Goal: Task Accomplishment & Management: Complete application form

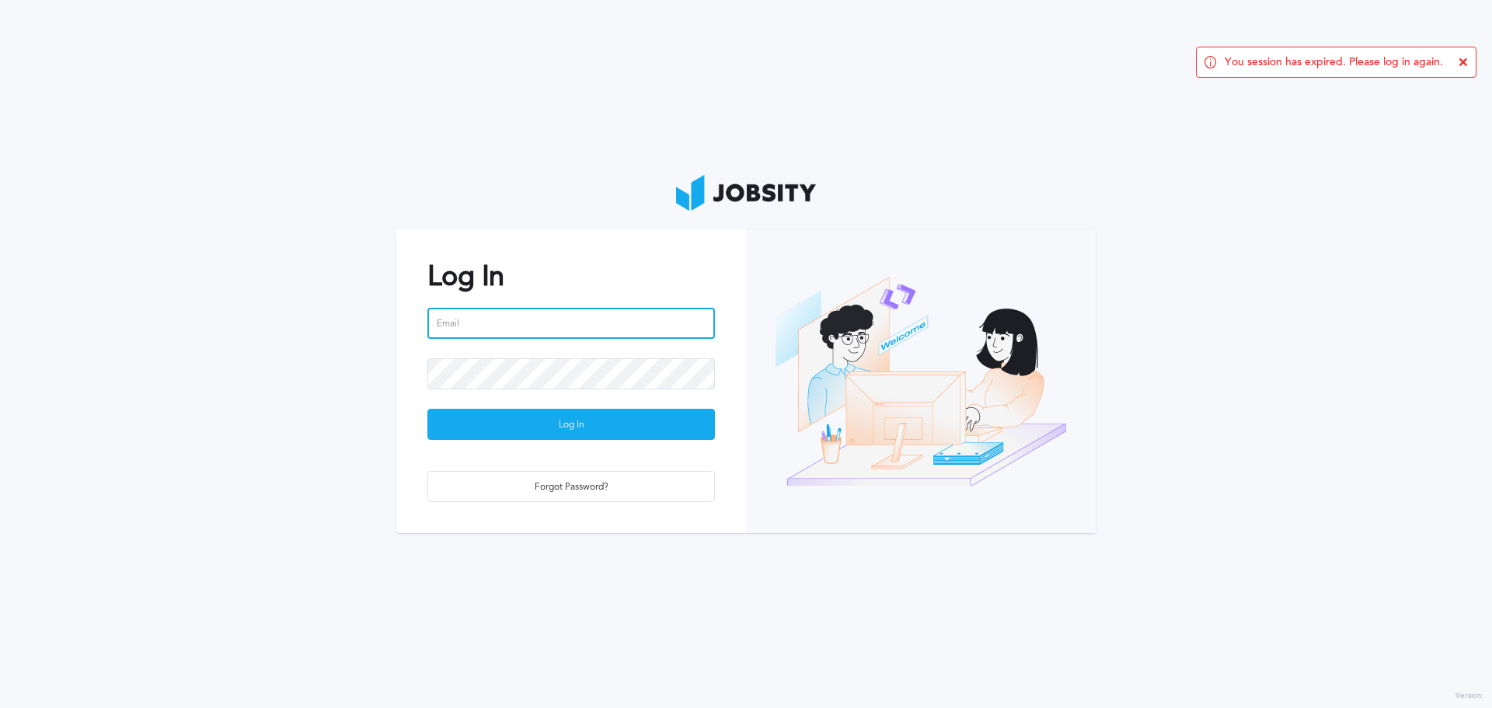
click at [490, 327] on input "email" at bounding box center [570, 323] width 287 height 31
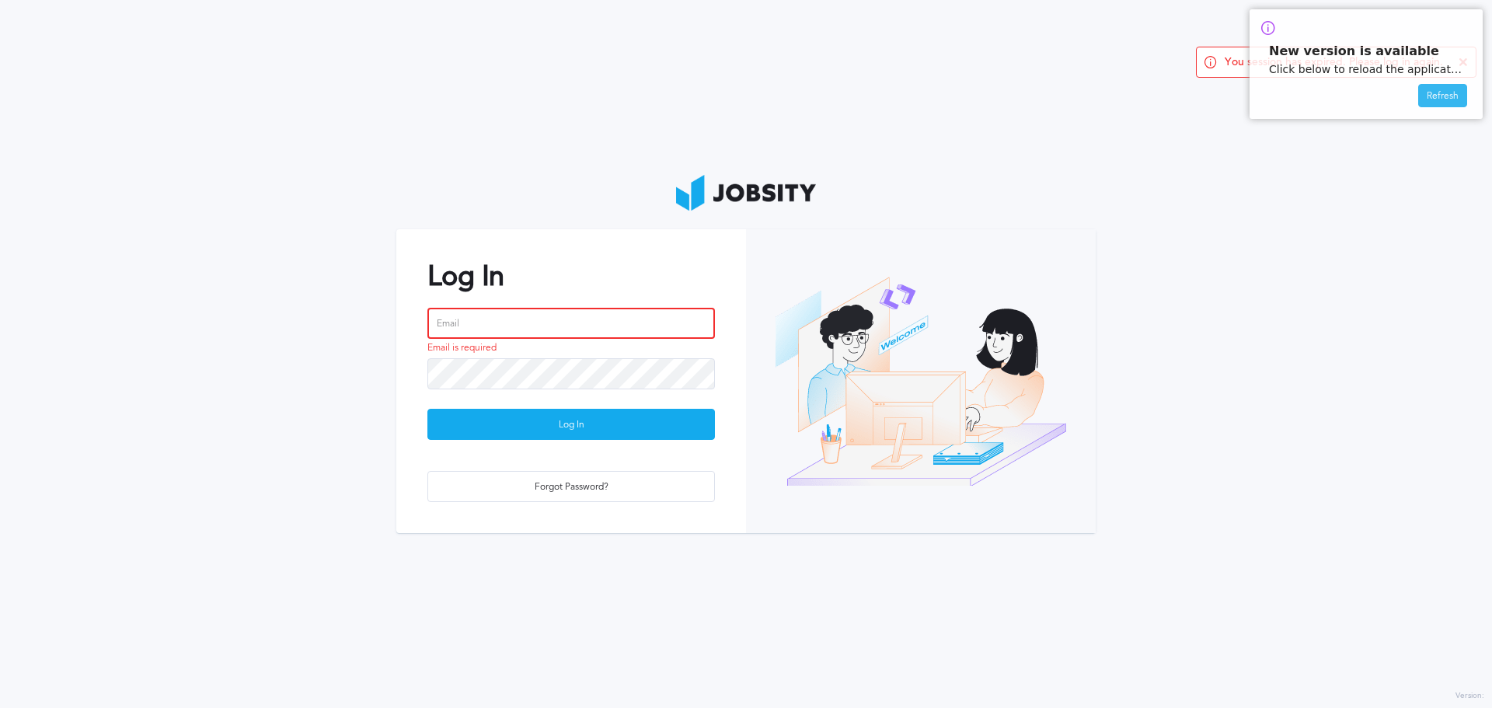
type input "[PERSON_NAME][EMAIL_ADDRESS][DOMAIN_NAME]"
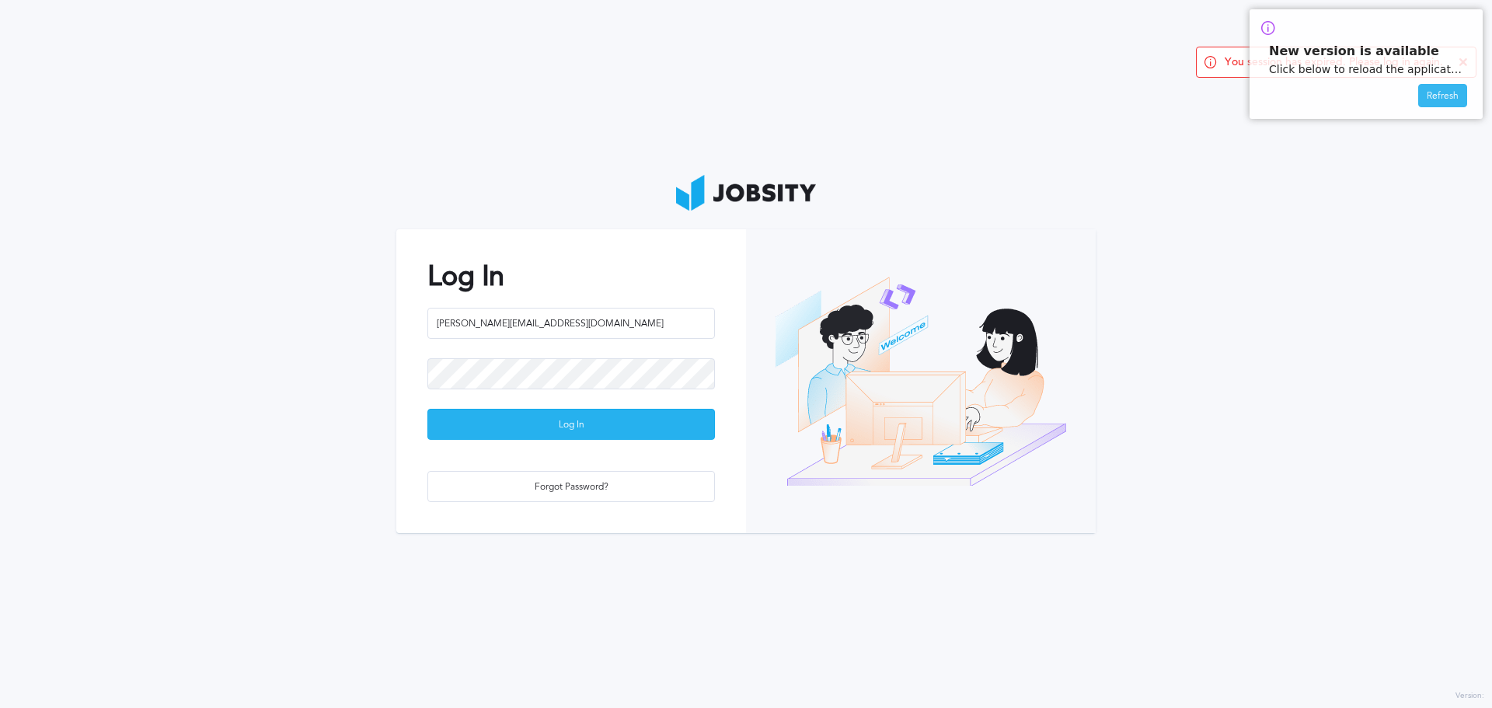
click at [590, 427] on div "Log In" at bounding box center [571, 424] width 286 height 31
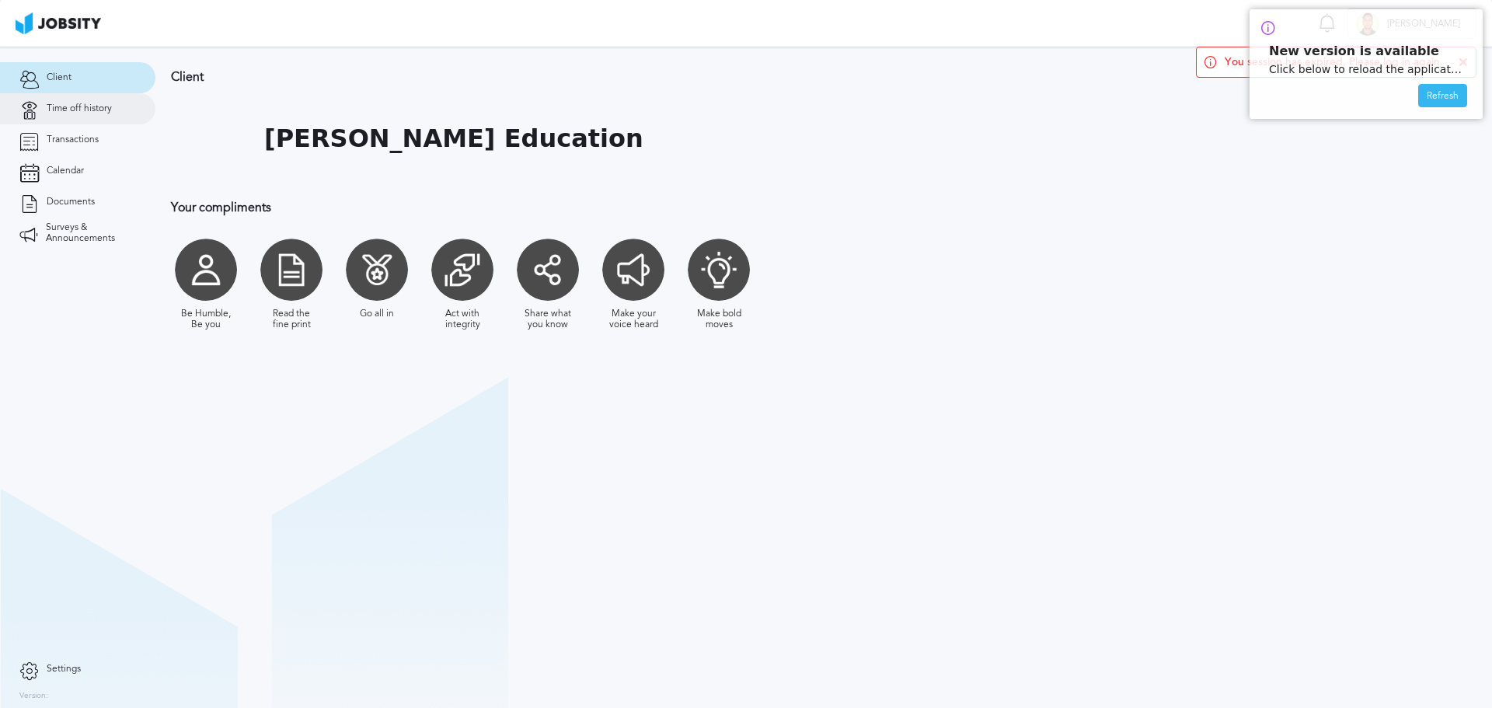
click at [90, 113] on span "Time off history" at bounding box center [79, 108] width 65 height 11
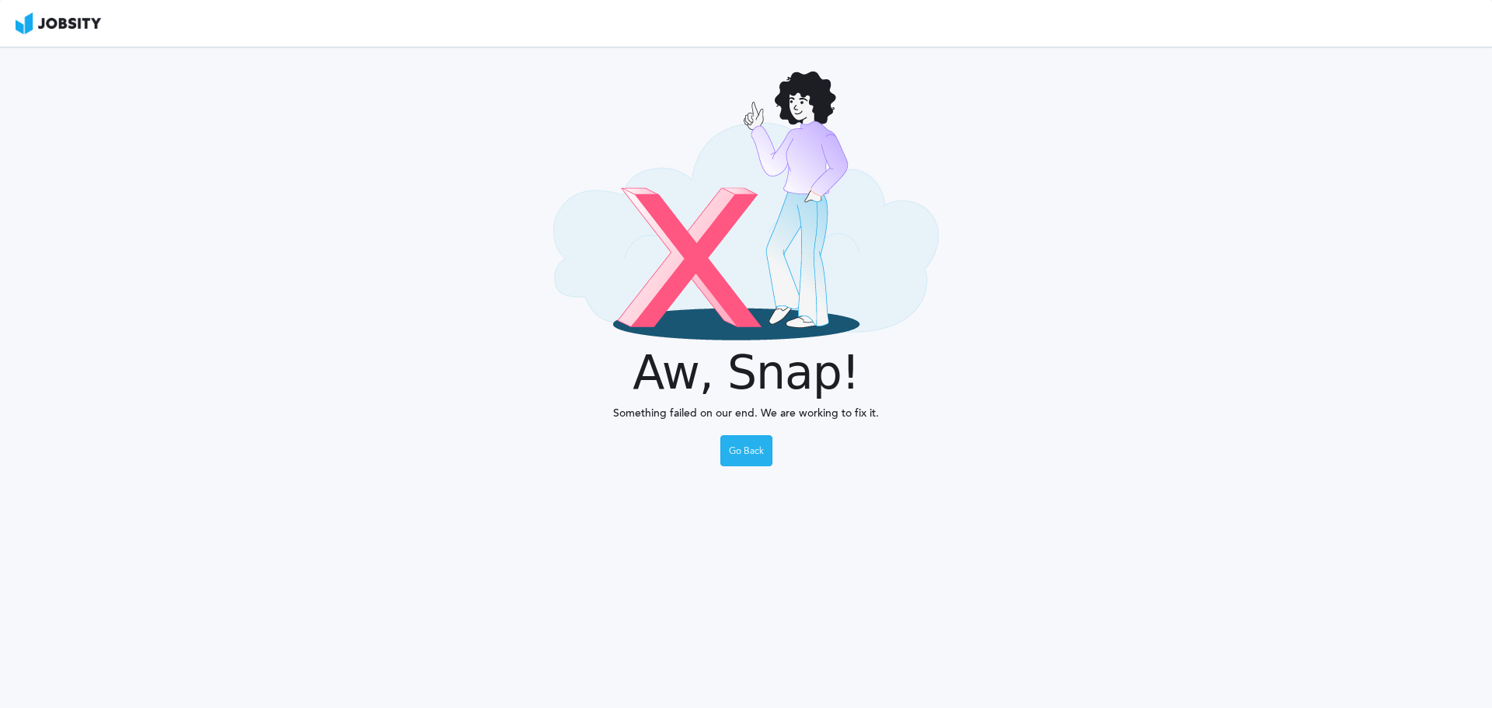
click at [750, 450] on div "Go Back" at bounding box center [746, 451] width 51 height 31
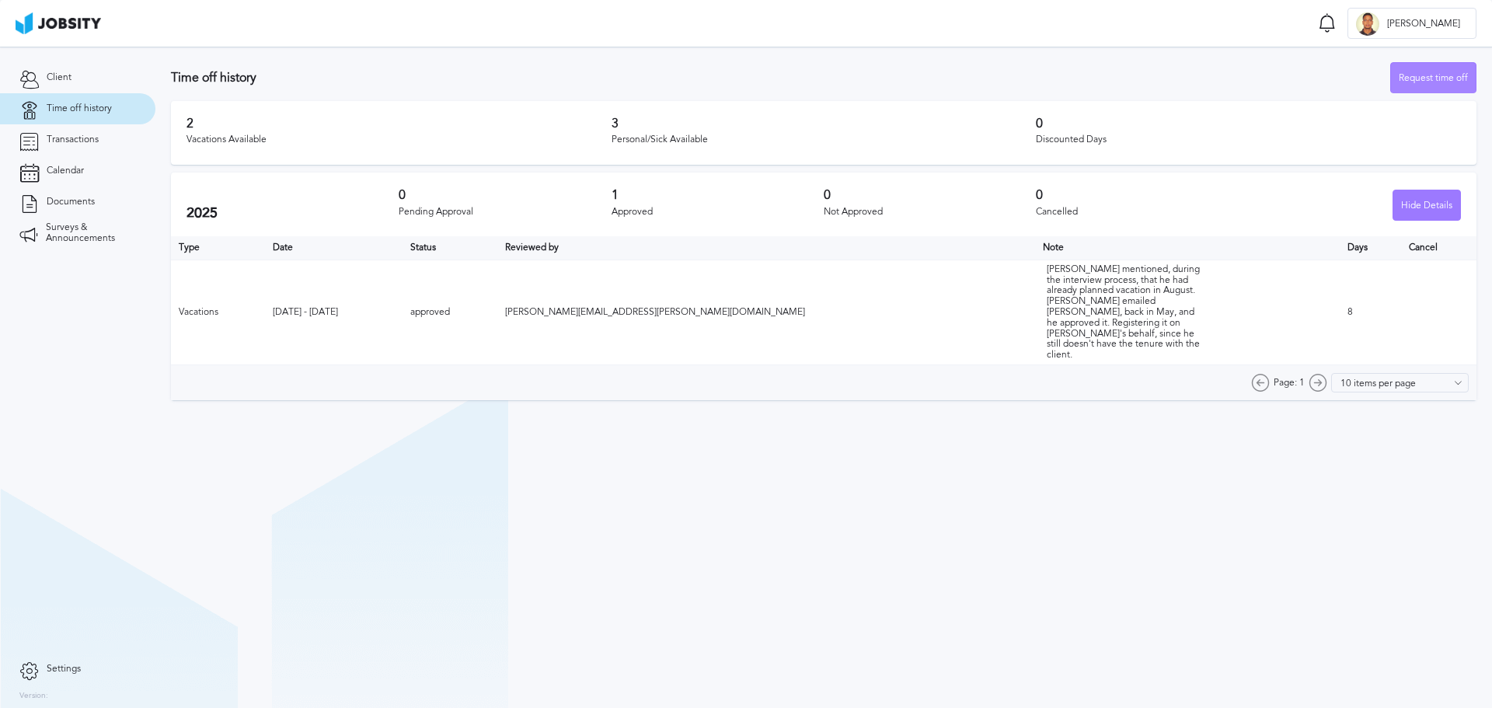
click at [1418, 78] on div "Request time off" at bounding box center [1433, 78] width 85 height 31
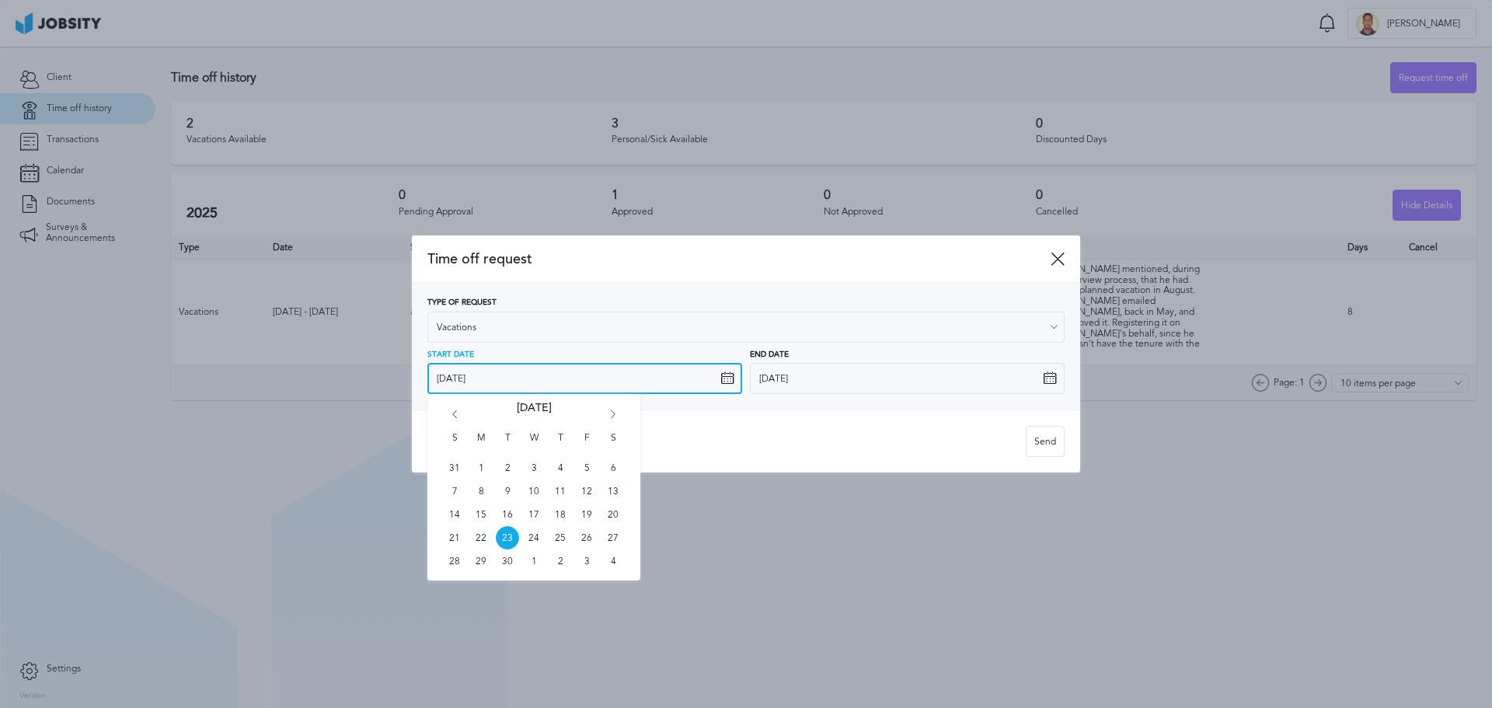
click at [702, 381] on input "[DATE]" at bounding box center [584, 378] width 315 height 31
click at [531, 562] on span "1" at bounding box center [533, 560] width 23 height 23
type input "[DATE]"
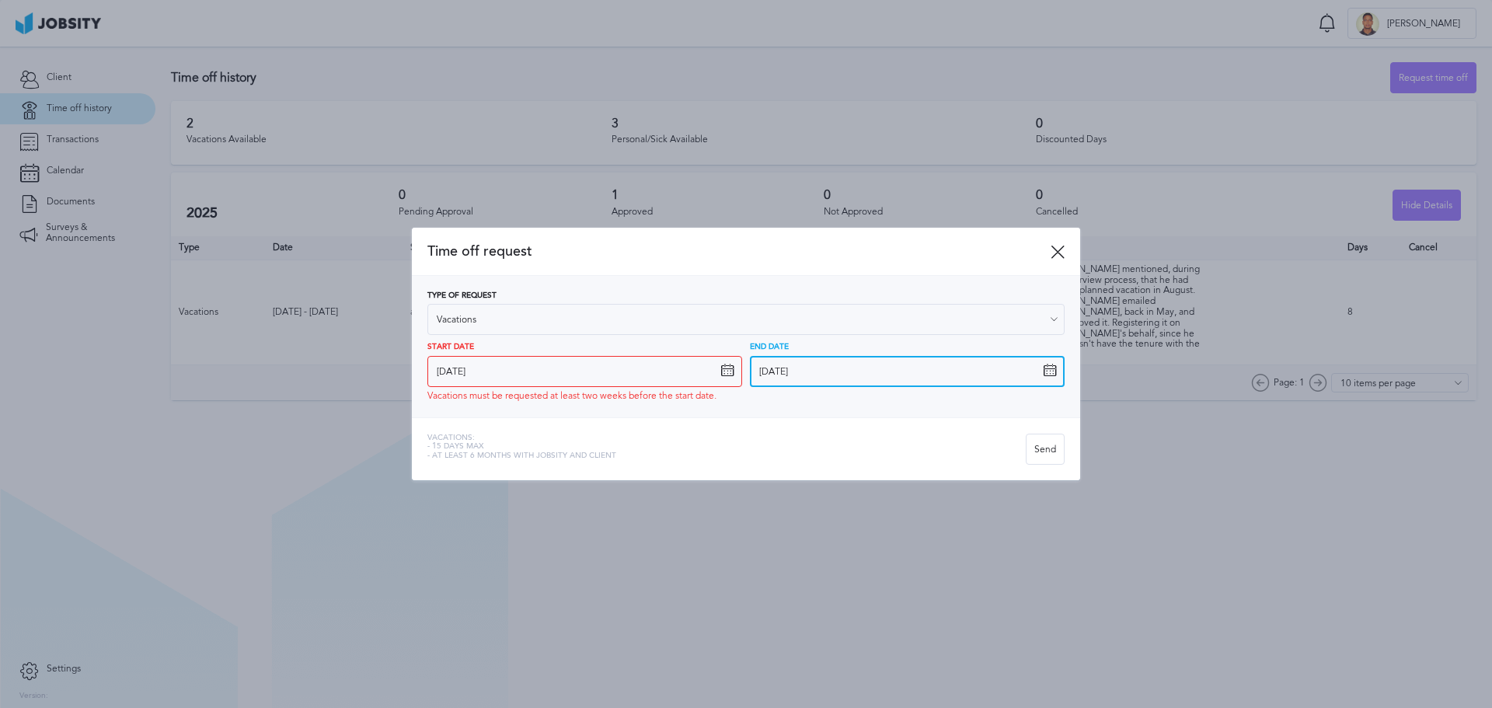
click at [859, 374] on input "[DATE]" at bounding box center [907, 371] width 315 height 31
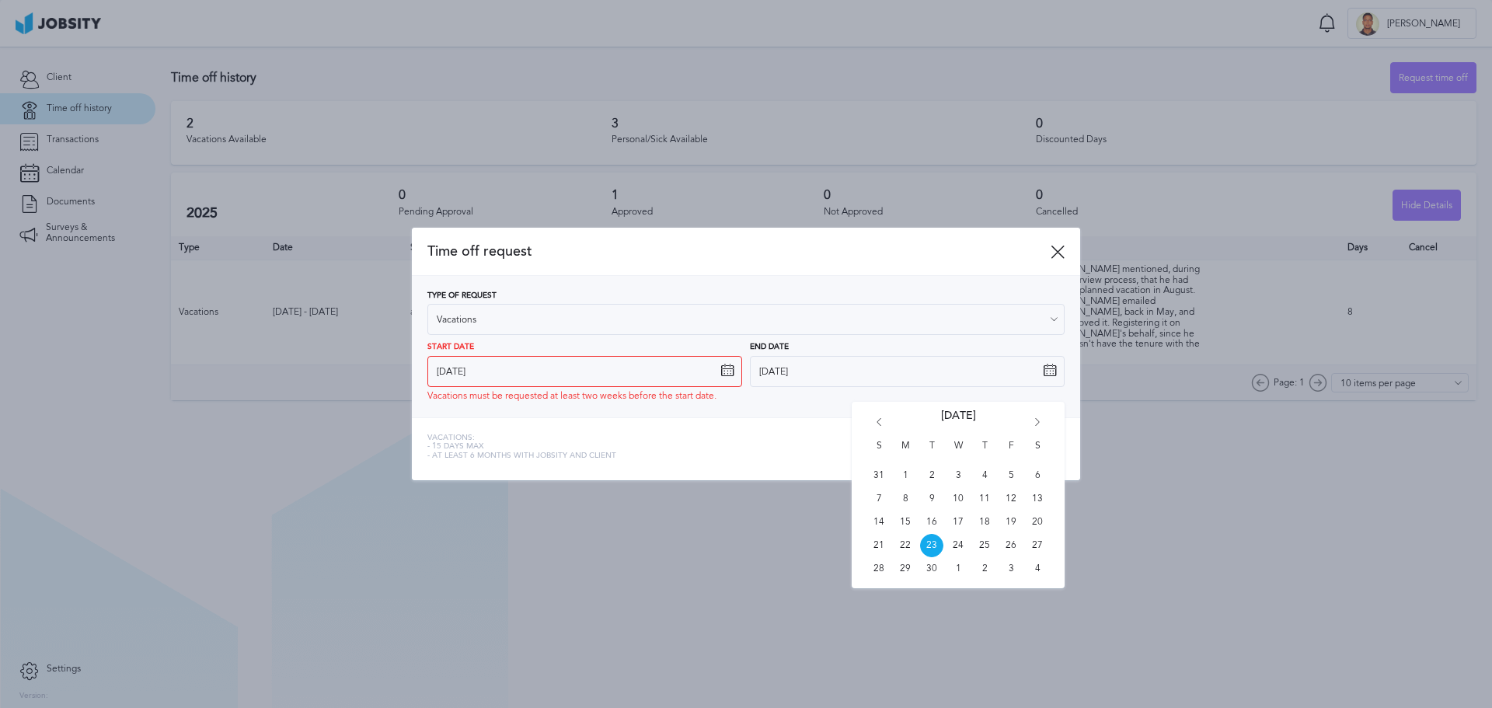
click at [1036, 420] on icon "Go forward 1 month" at bounding box center [1037, 425] width 14 height 14
click at [984, 479] on span "2" at bounding box center [984, 475] width 23 height 23
type input "[DATE]"
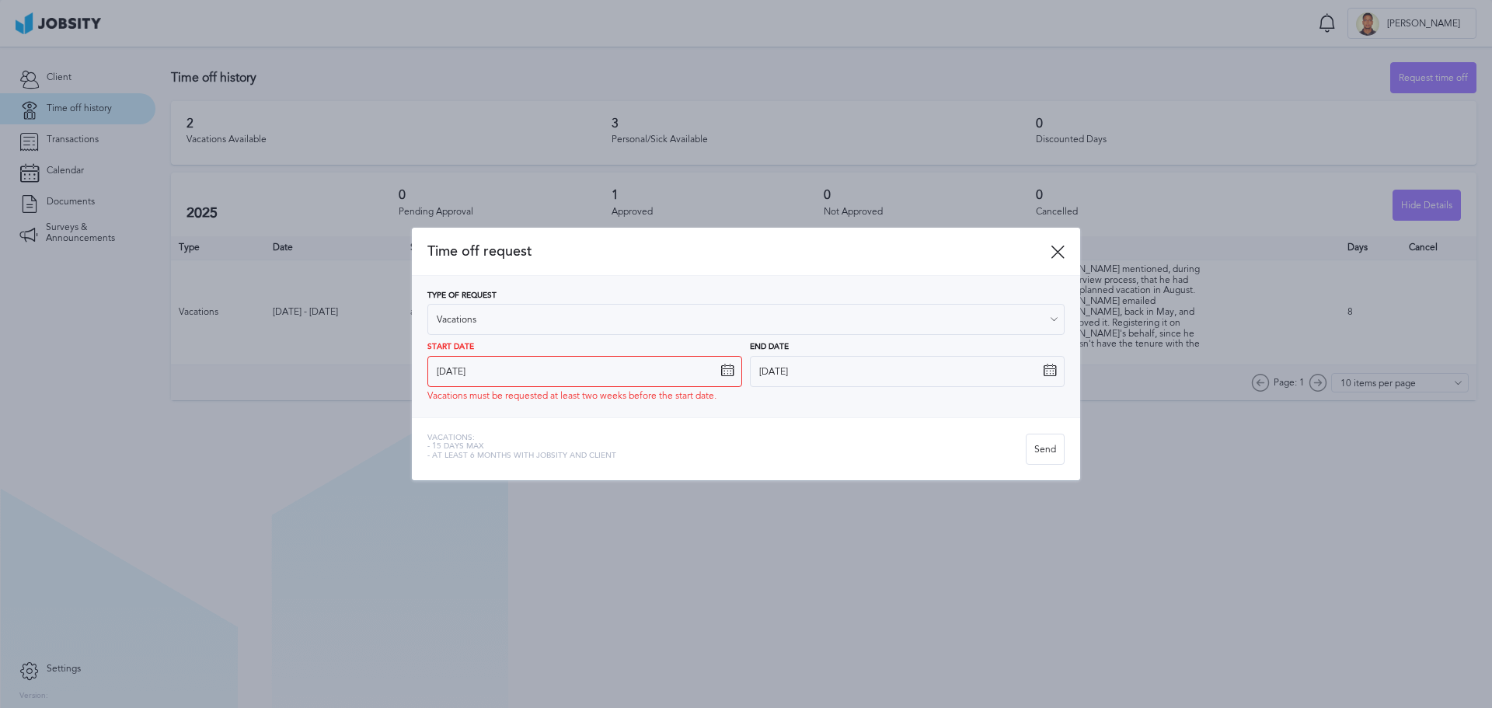
click at [747, 406] on div "Type of Request Vacations Vacations Personal day Sick day PTO Maternity / Pater…" at bounding box center [746, 346] width 668 height 141
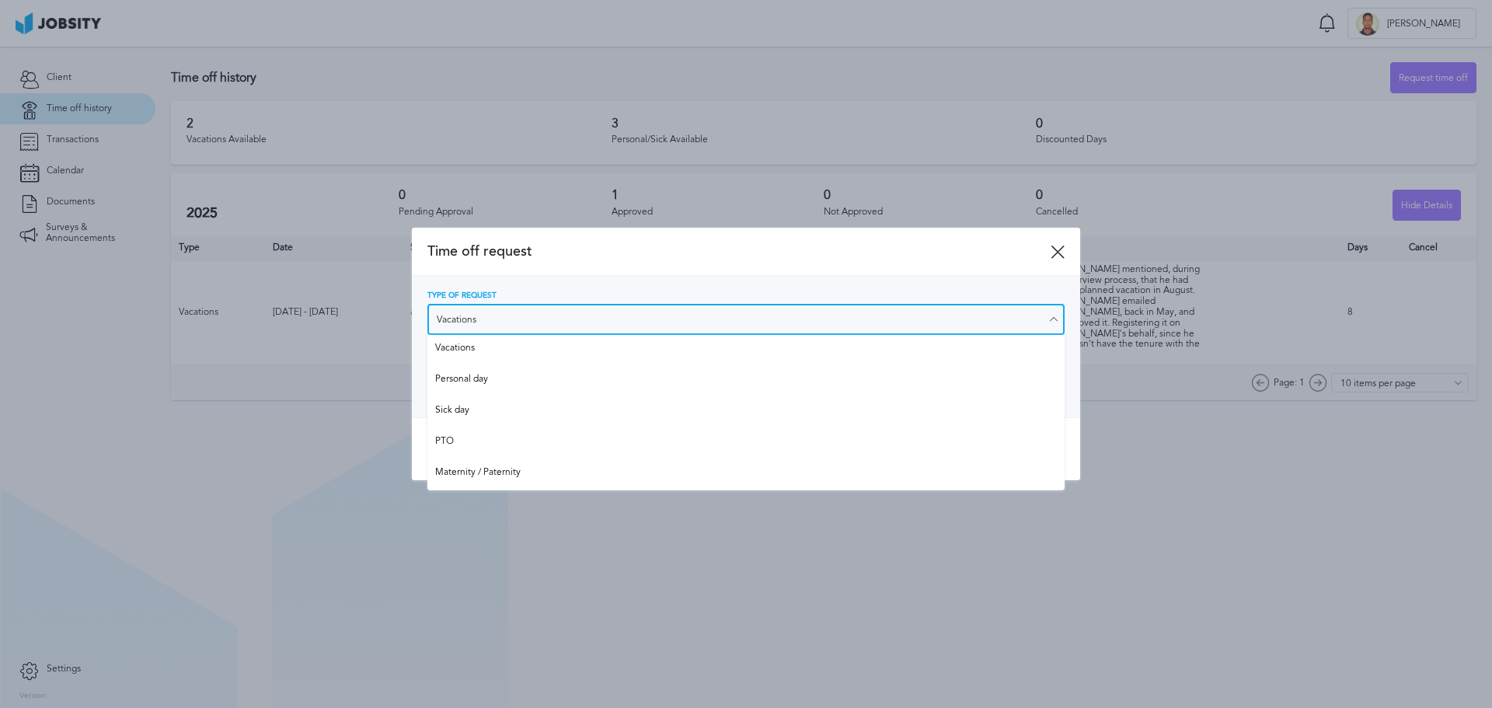
click at [1011, 305] on input "Vacations" at bounding box center [745, 319] width 637 height 31
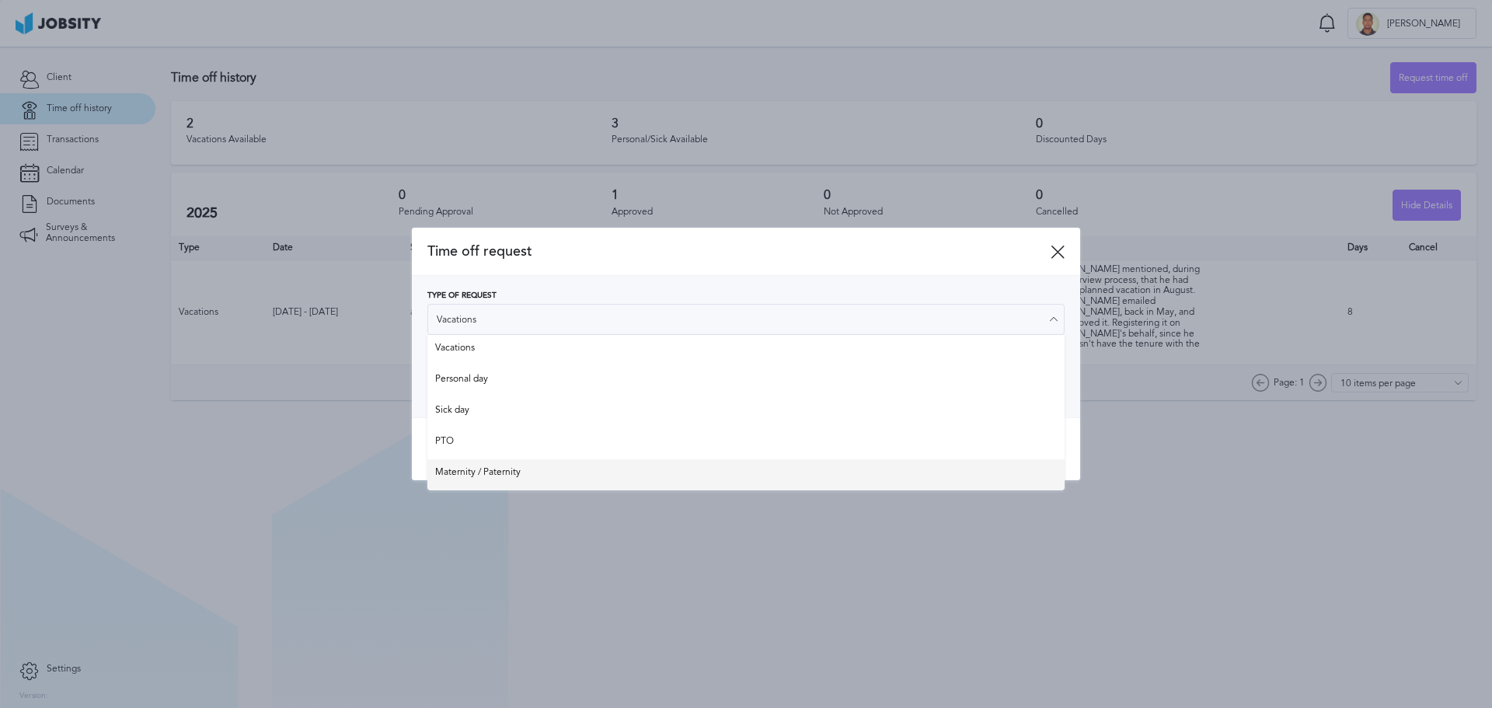
type input "Maternity / Paternity"
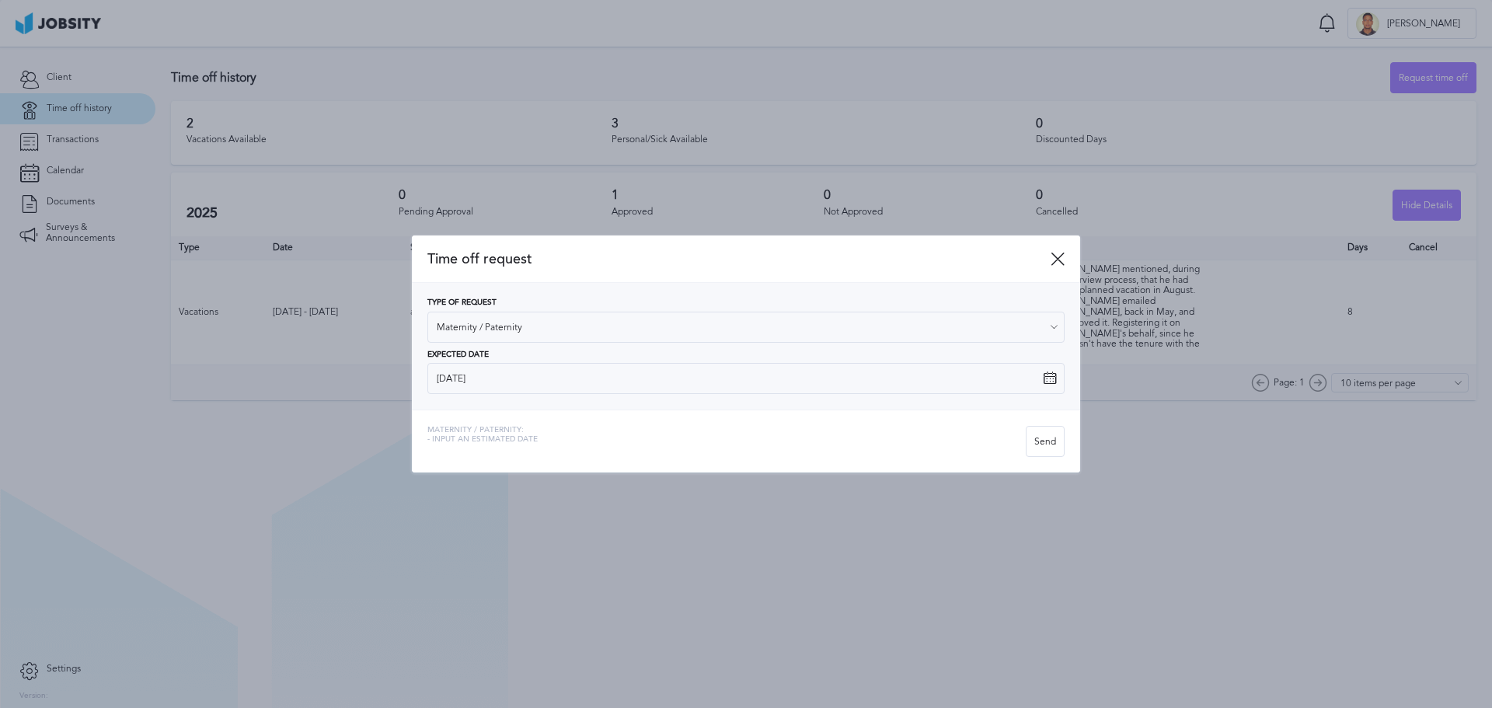
click at [717, 462] on div "Time off request Type of Request Maternity / Paternity Vacations Personal day S…" at bounding box center [746, 354] width 668 height 238
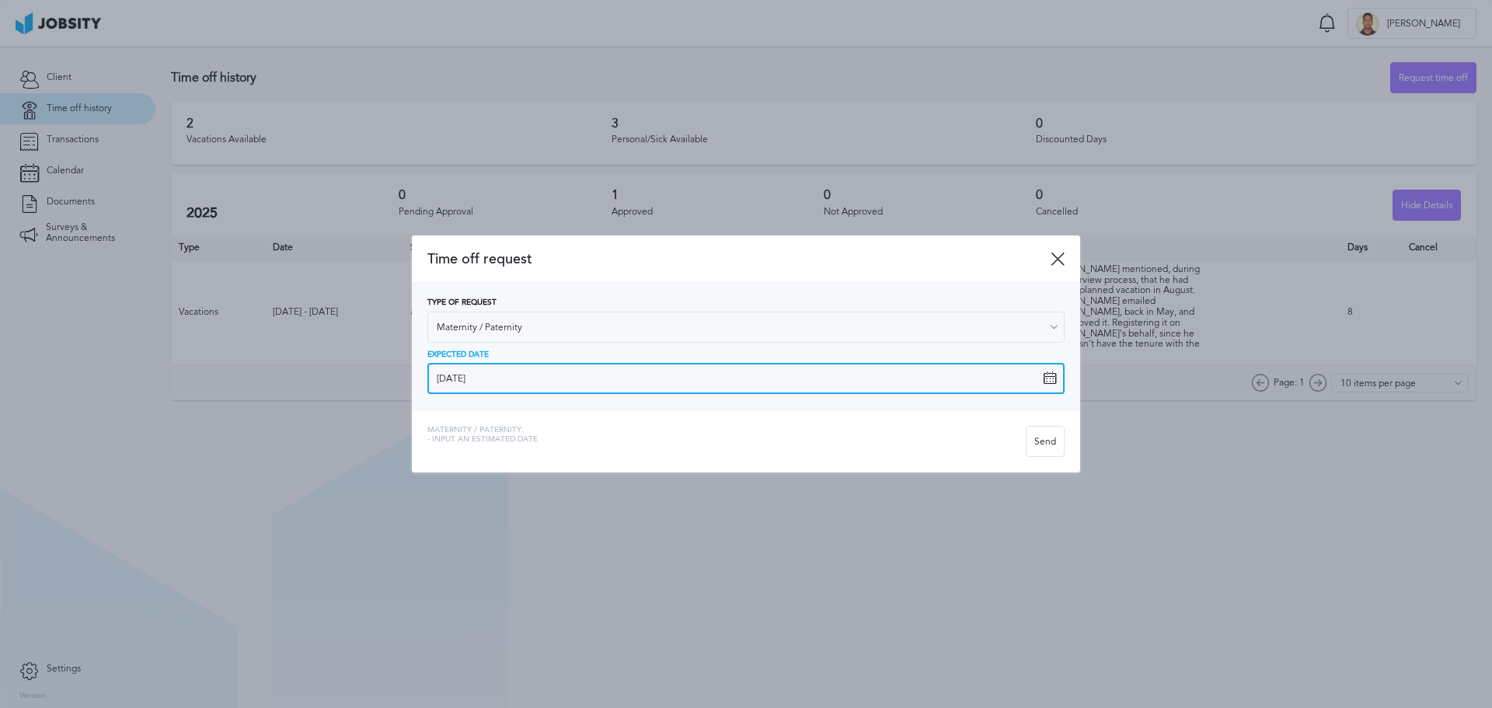
click at [619, 380] on input "[DATE]" at bounding box center [745, 378] width 637 height 31
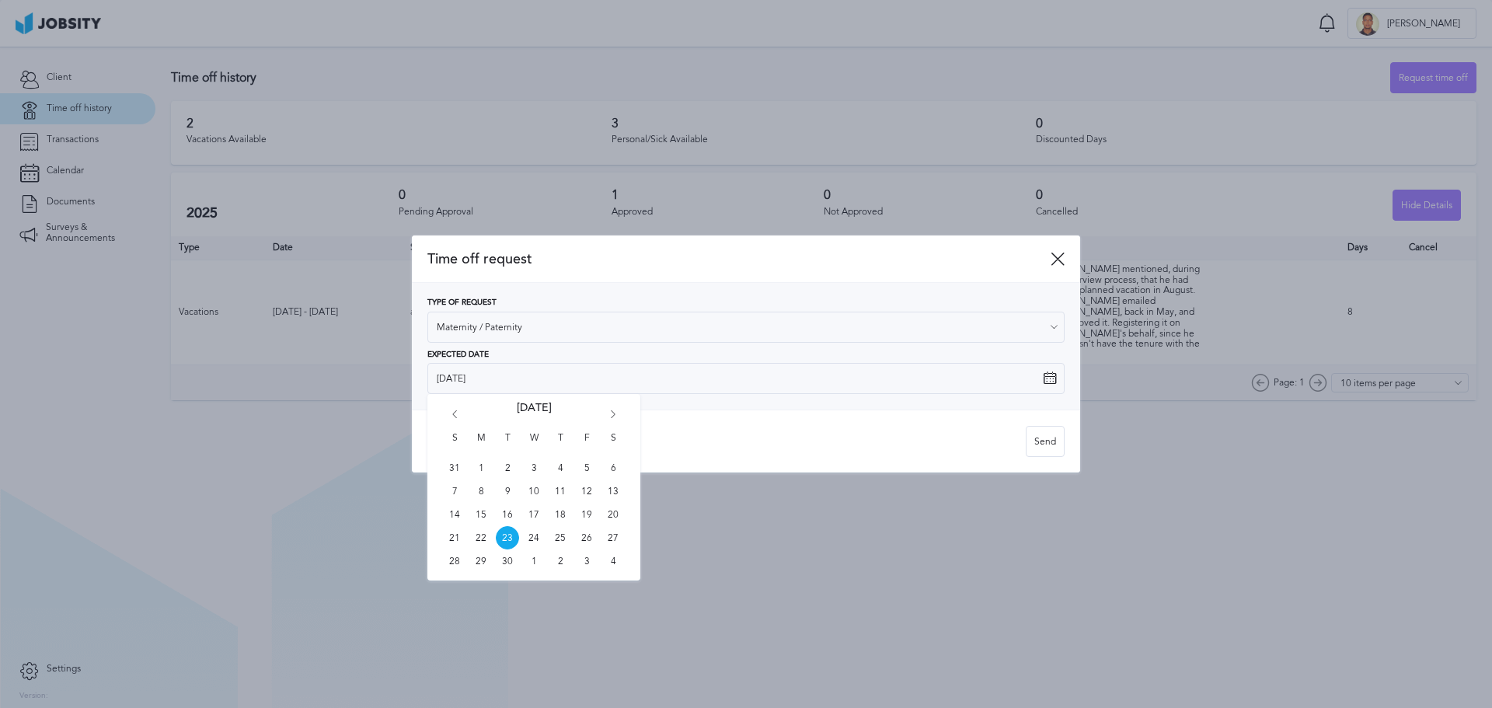
click at [611, 411] on icon "Go forward 1 month" at bounding box center [613, 417] width 14 height 14
click at [539, 468] on span "1" at bounding box center [533, 467] width 23 height 23
type input "[DATE]"
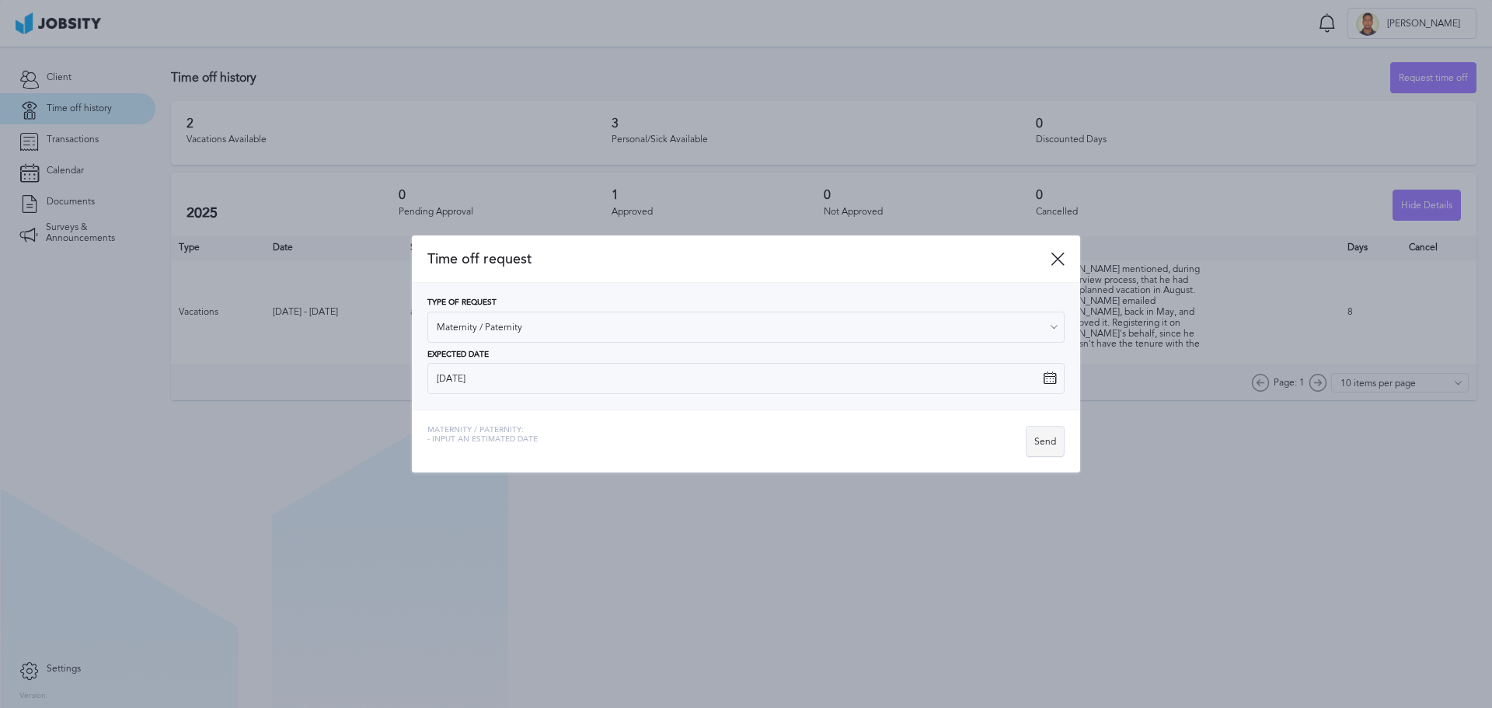
click at [1048, 447] on div "Send" at bounding box center [1044, 442] width 37 height 31
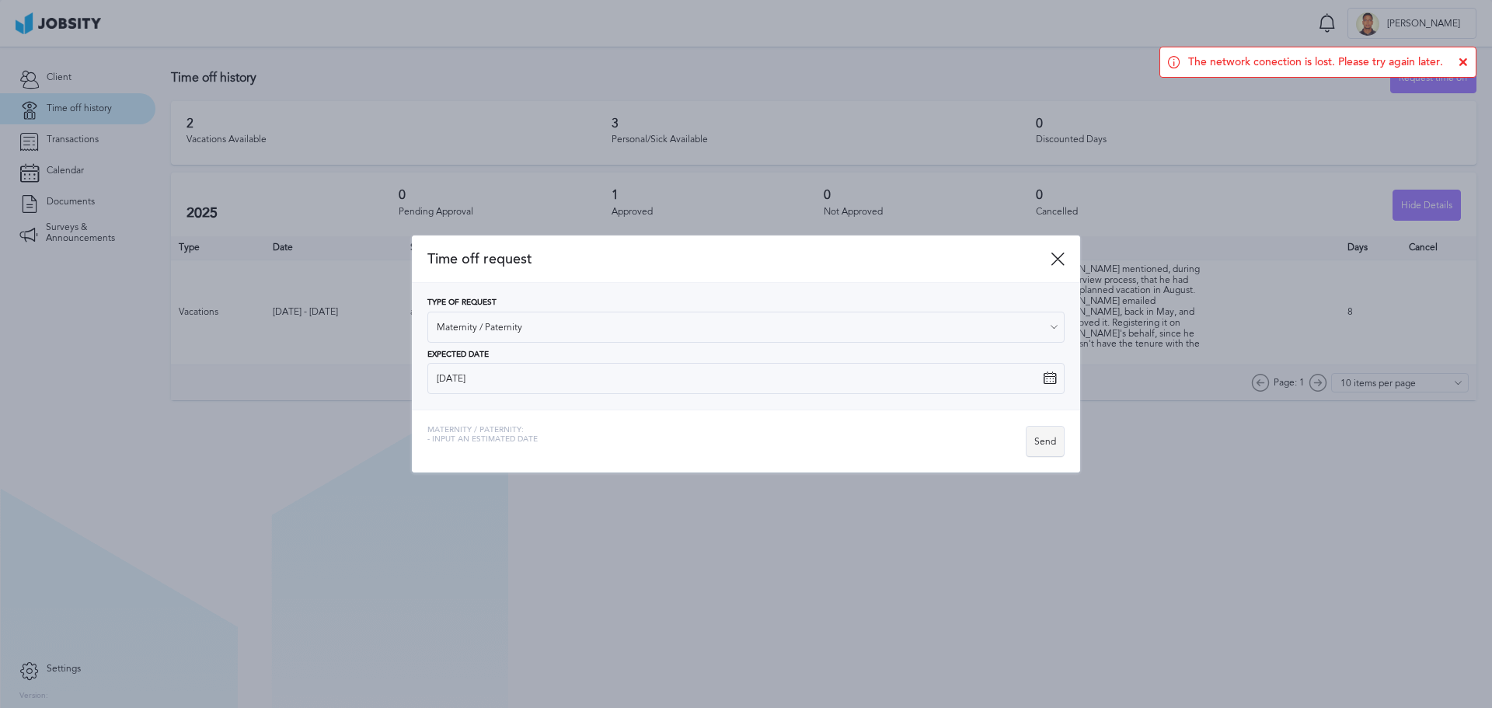
click at [1048, 434] on div "Send" at bounding box center [1044, 442] width 37 height 31
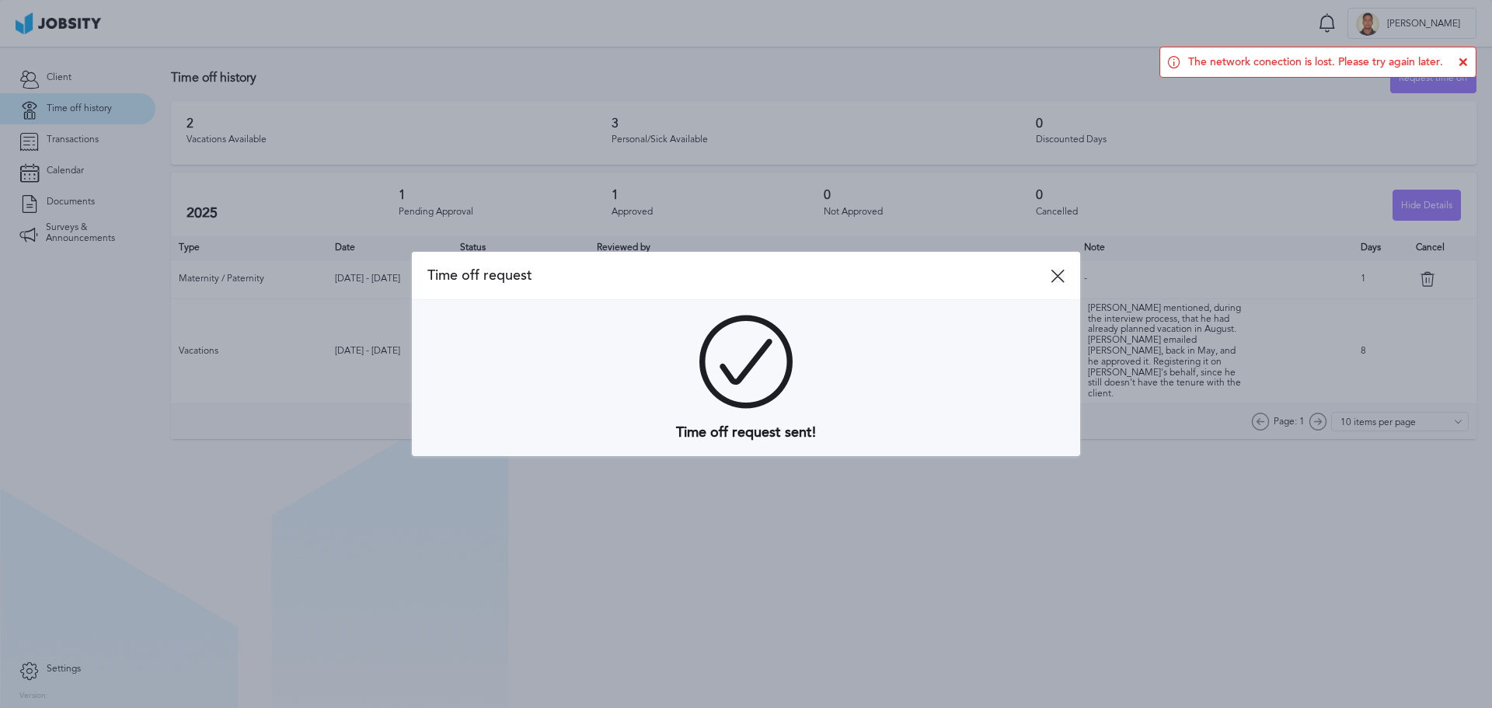
click at [1054, 273] on icon at bounding box center [1057, 276] width 14 height 14
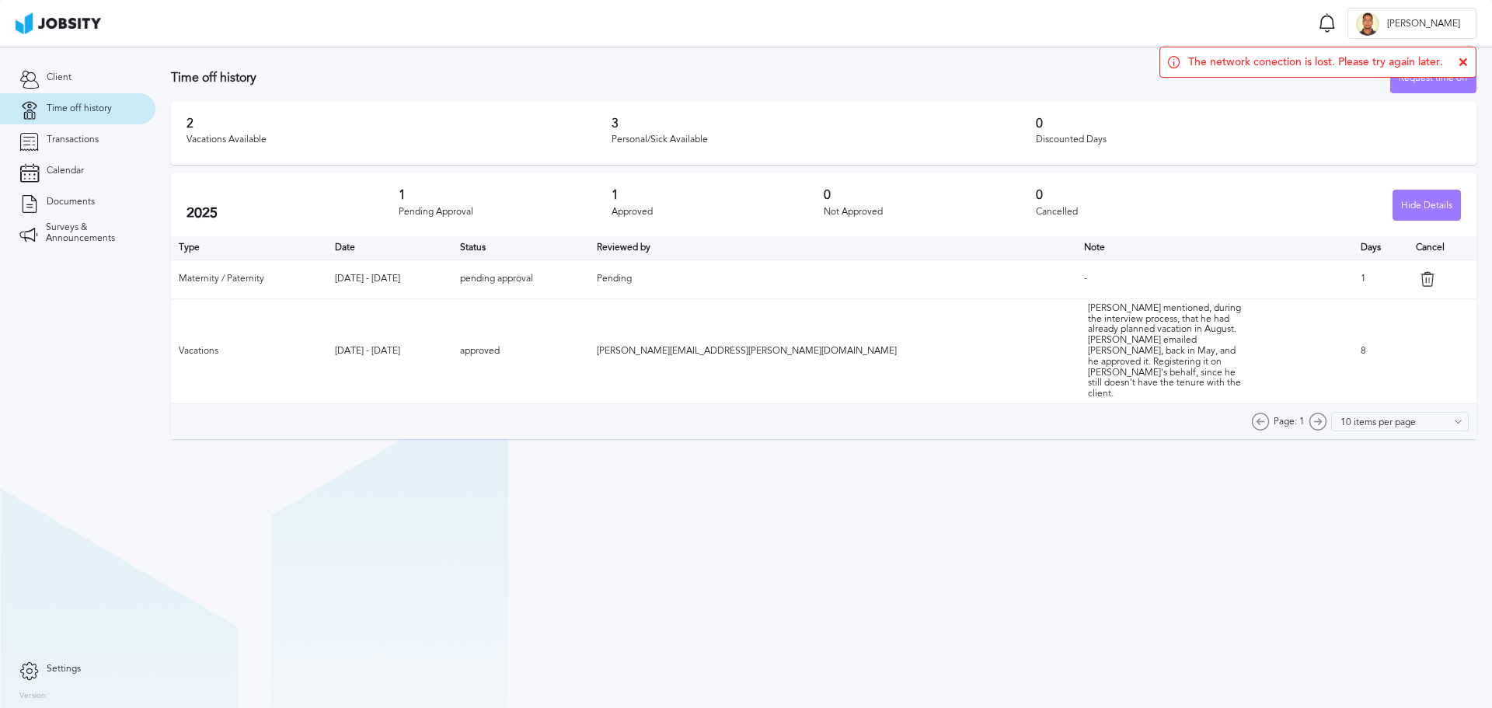
click at [1463, 63] on icon at bounding box center [1462, 61] width 9 height 9
